Goal: Find specific page/section: Find specific page/section

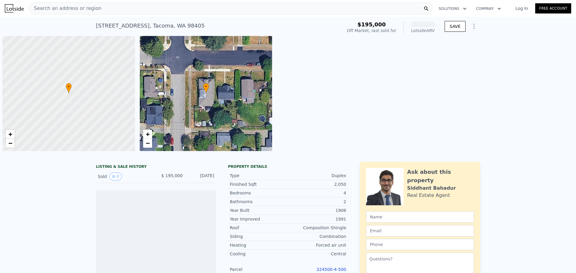
scroll to position [0, 2]
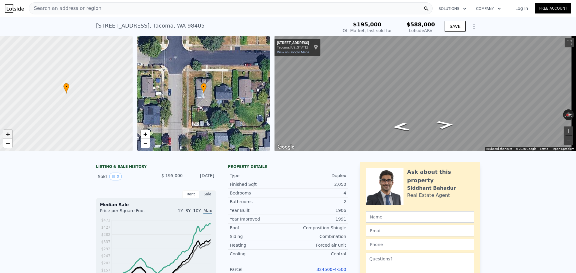
click at [8, 134] on span "+" at bounding box center [8, 135] width 4 height 8
click at [8, 146] on span "−" at bounding box center [8, 144] width 4 height 8
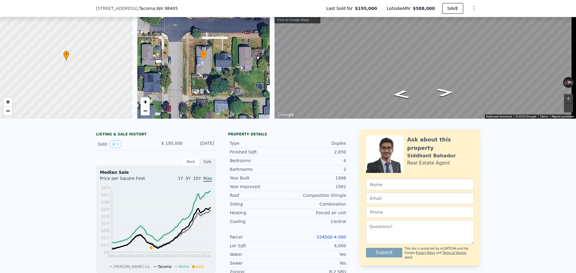
scroll to position [84, 0]
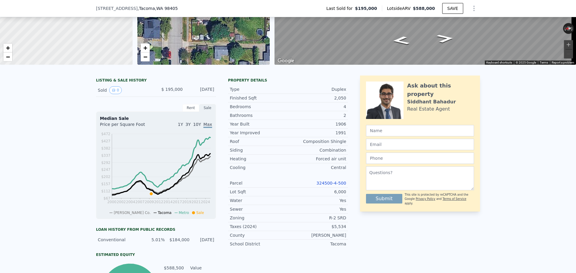
click at [341, 186] on link "324500-4-500" at bounding box center [332, 183] width 30 height 5
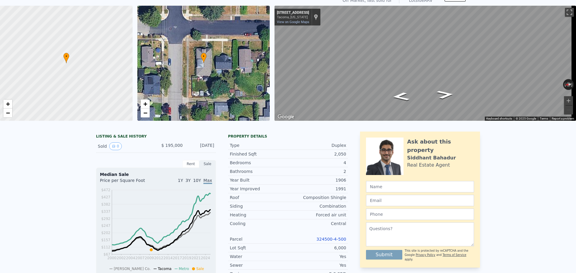
scroll to position [0, 0]
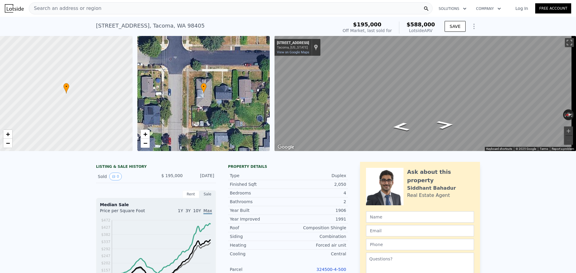
click at [194, 8] on div "Search an address or region" at bounding box center [231, 8] width 404 height 12
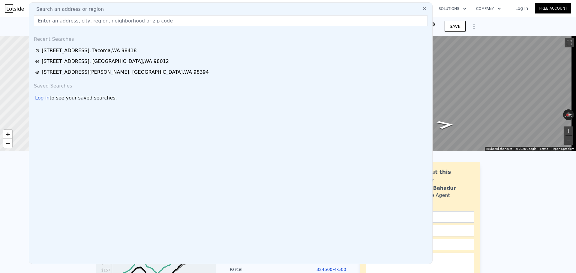
click at [194, 8] on div "Search an address or region" at bounding box center [231, 9] width 399 height 7
click at [134, 21] on input "text" at bounding box center [231, 20] width 394 height 11
type input "2918"
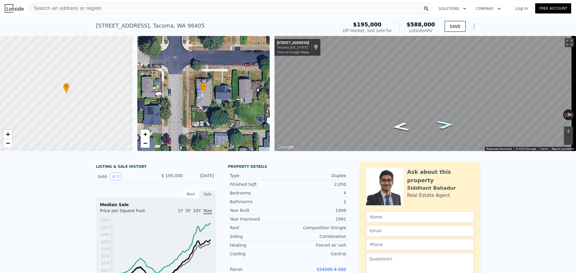
click at [445, 125] on icon "Go South, S Junett St" at bounding box center [446, 125] width 32 height 13
click at [565, 39] on button "Toggle fullscreen view" at bounding box center [569, 42] width 9 height 9
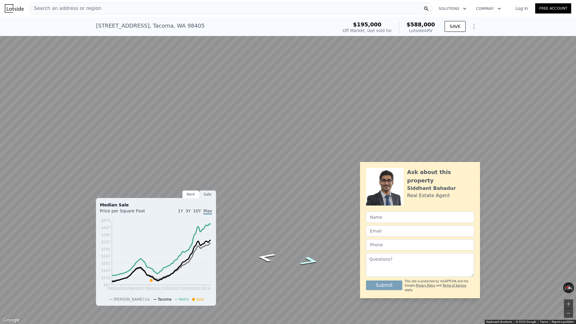
click at [312, 261] on icon "Go South" at bounding box center [309, 261] width 37 height 13
click at [263, 233] on icon "Go West" at bounding box center [266, 233] width 37 height 15
click at [267, 211] on icon "Go West" at bounding box center [267, 211] width 38 height 17
click at [267, 211] on icon "Go West" at bounding box center [266, 210] width 35 height 16
click at [267, 225] on icon "Go West" at bounding box center [266, 224] width 37 height 15
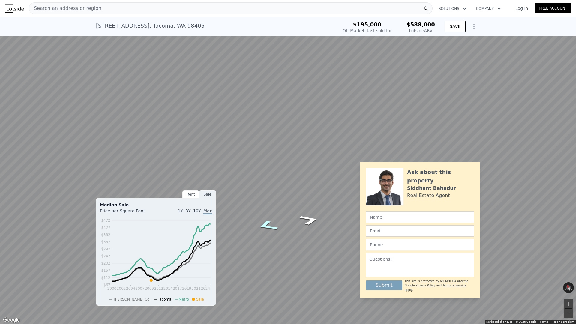
click at [267, 225] on icon "Go West" at bounding box center [267, 226] width 39 height 16
click at [261, 230] on icon "Go North, S Junett St" at bounding box center [266, 230] width 28 height 13
click at [264, 262] on icon "Go East, S 7th St" at bounding box center [265, 261] width 29 height 12
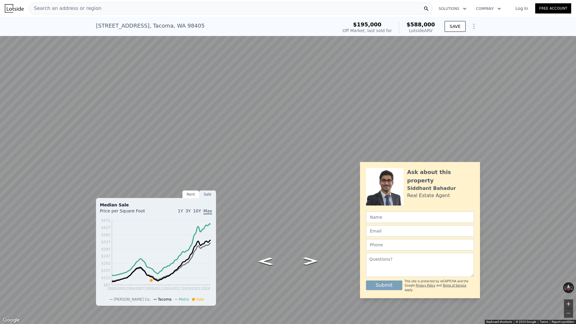
click at [571, 273] on button "Zoom in" at bounding box center [568, 304] width 9 height 9
click at [568, 273] on button "Zoom out" at bounding box center [568, 313] width 9 height 9
click at [267, 263] on icon "Go East, S 7th St" at bounding box center [266, 261] width 28 height 11
click at [311, 257] on icon "Go West, S 7th St" at bounding box center [310, 255] width 32 height 12
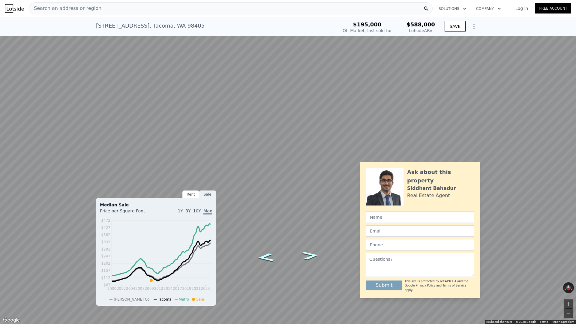
click at [267, 257] on icon "Go East, S 7th St" at bounding box center [266, 257] width 32 height 12
click at [569, 273] on button "Zoom out" at bounding box center [568, 313] width 9 height 9
click at [309, 185] on icon "Go West, S 7th St" at bounding box center [308, 185] width 41 height 19
click at [308, 182] on icon "Go West, S 7th St" at bounding box center [309, 184] width 35 height 18
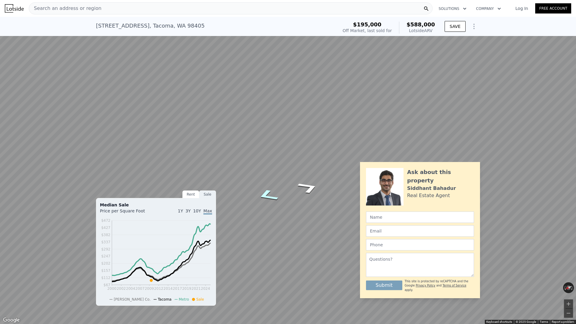
click at [264, 194] on icon "Go North, S Junett St" at bounding box center [268, 195] width 40 height 19
click at [568, 6] on button "Toggle fullscreen view" at bounding box center [569, 6] width 9 height 9
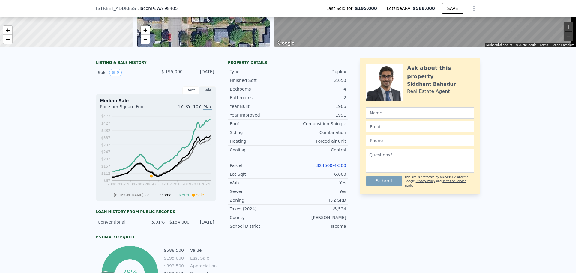
scroll to position [98, 0]
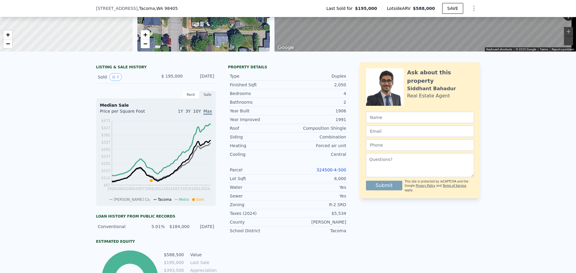
click at [340, 173] on link "324500-4-500" at bounding box center [332, 170] width 30 height 5
